Goal: Information Seeking & Learning: Learn about a topic

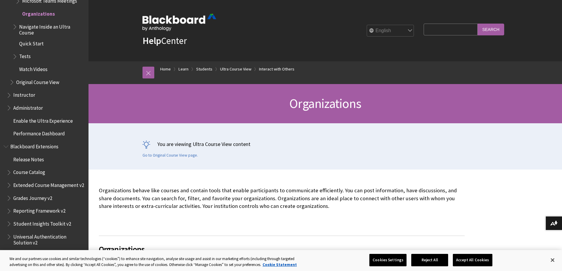
click at [425, 26] on input "Search Query" at bounding box center [450, 29] width 54 height 11
type input "adding and removing from organization sites"
click at [477, 24] on input "Search" at bounding box center [490, 29] width 27 height 11
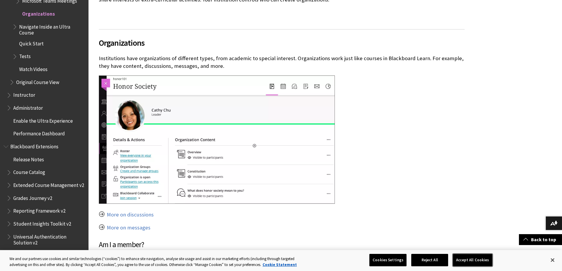
scroll to position [0, 0]
click at [456, 257] on button "Accept All Cookies" at bounding box center [472, 260] width 39 height 12
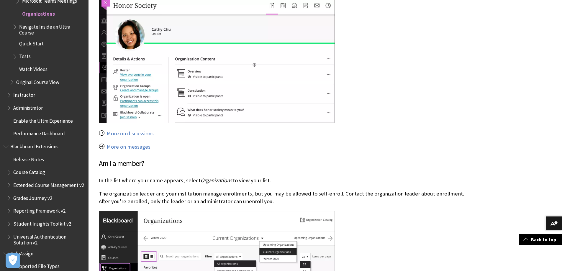
scroll to position [324, 0]
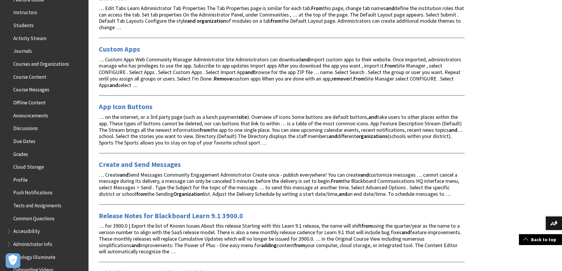
scroll to position [147, 0]
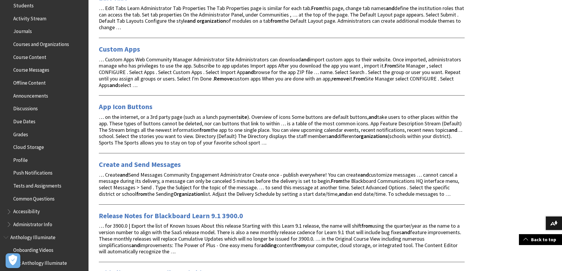
click at [53, 46] on span "Courses and Organizations" at bounding box center [41, 43] width 56 height 8
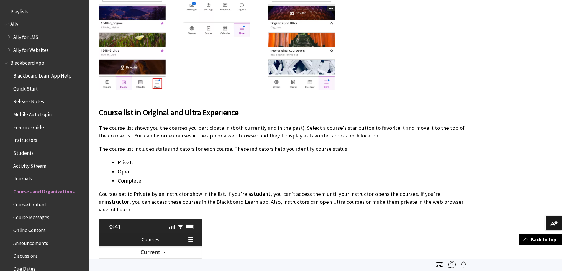
scroll to position [440, 0]
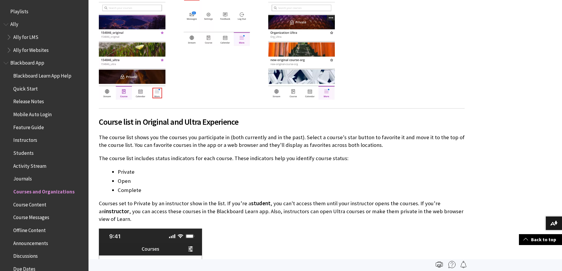
click at [15, 141] on span "Instructors" at bounding box center [25, 139] width 24 height 8
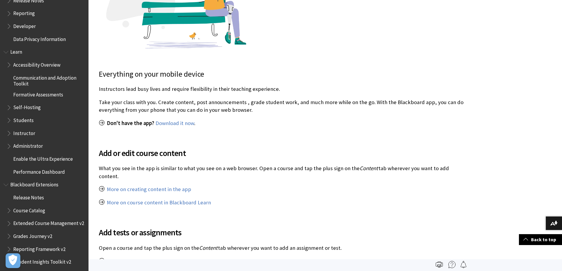
scroll to position [472, 0]
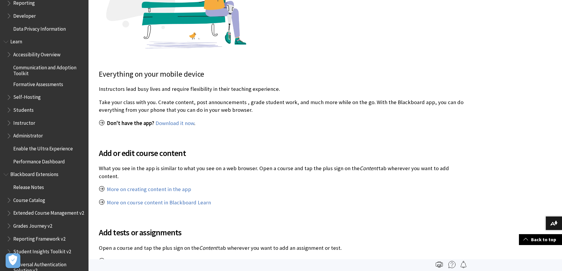
click at [31, 141] on ul "Accessibility Overview Communication and Adoption Toolkit Formative Assessments…" at bounding box center [44, 108] width 81 height 117
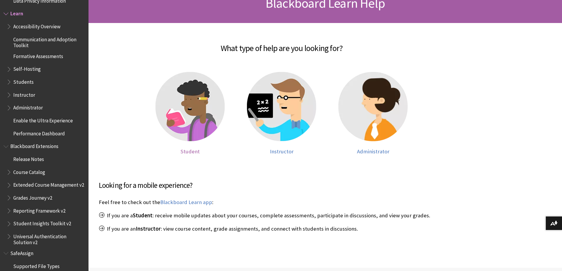
scroll to position [118, 0]
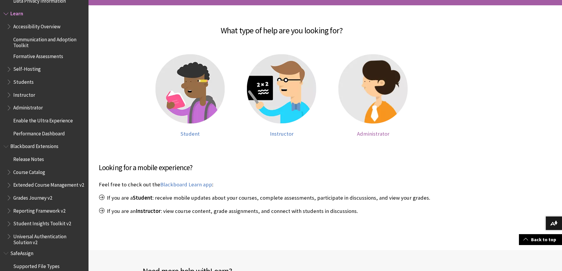
click at [384, 132] on span "Administrator" at bounding box center [373, 133] width 32 height 7
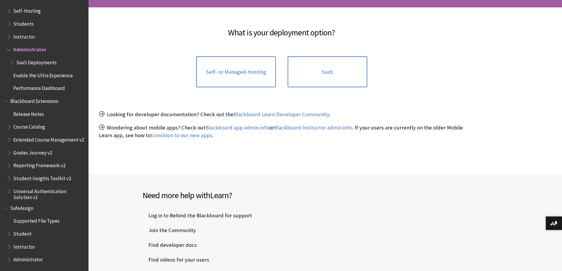
scroll to position [118, 0]
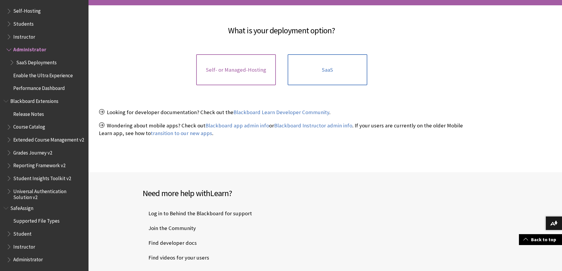
click at [244, 74] on link "Self- or Managed-Hosting" at bounding box center [236, 69] width 80 height 31
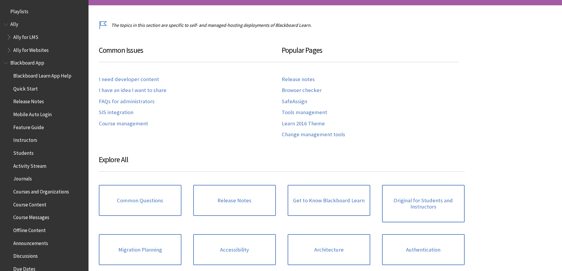
scroll to position [555, 0]
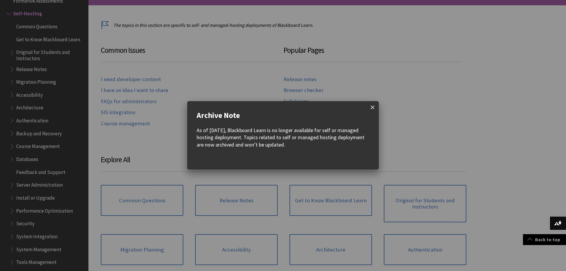
click at [374, 107] on span at bounding box center [372, 107] width 12 height 12
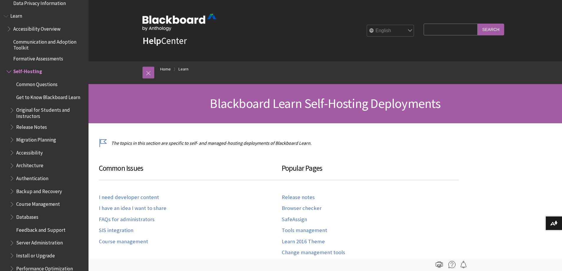
scroll to position [496, 0]
